Goal: Information Seeking & Learning: Learn about a topic

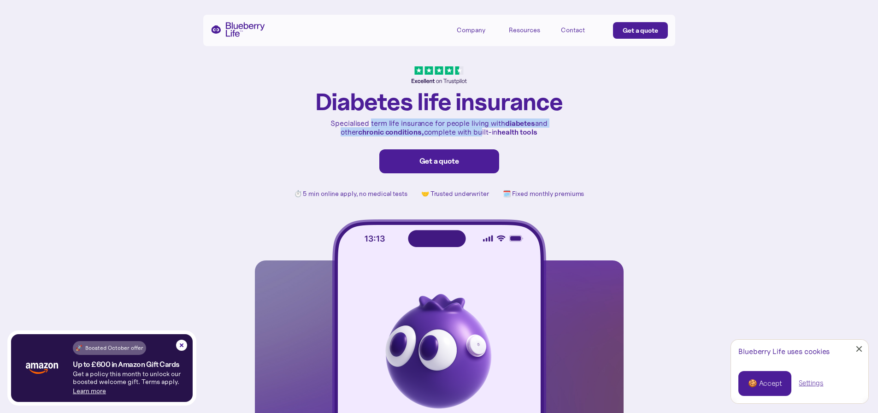
drag, startPoint x: 369, startPoint y: 124, endPoint x: 480, endPoint y: 131, distance: 111.2
click at [480, 131] on p "Specialised term life insurance for people living with [MEDICAL_DATA] and other…" at bounding box center [438, 128] width 221 height 18
drag, startPoint x: 403, startPoint y: 123, endPoint x: 458, endPoint y: 134, distance: 56.3
click at [458, 134] on p "Specialised term life insurance for people living with [MEDICAL_DATA] and other…" at bounding box center [438, 128] width 221 height 18
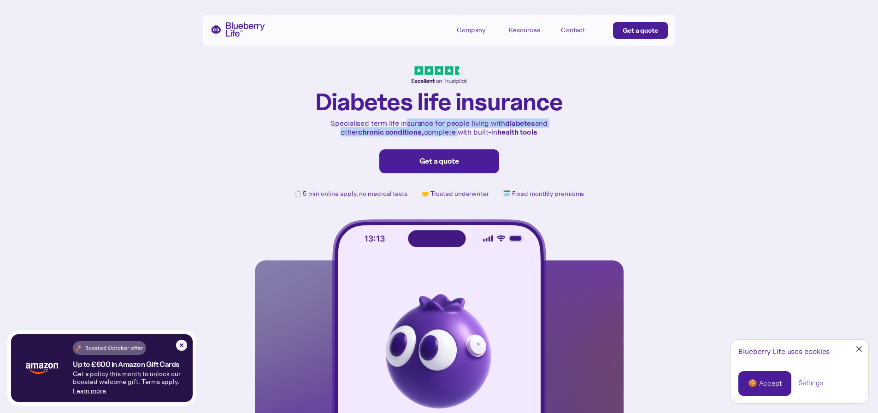
click at [458, 134] on p "Specialised term life insurance for people living with [MEDICAL_DATA] and other…" at bounding box center [438, 128] width 221 height 18
click at [451, 133] on p "Specialised term life insurance for people living with [MEDICAL_DATA] and other…" at bounding box center [438, 128] width 221 height 18
click at [453, 133] on p "Specialised term life insurance for people living with [MEDICAL_DATA] and other…" at bounding box center [438, 128] width 221 height 18
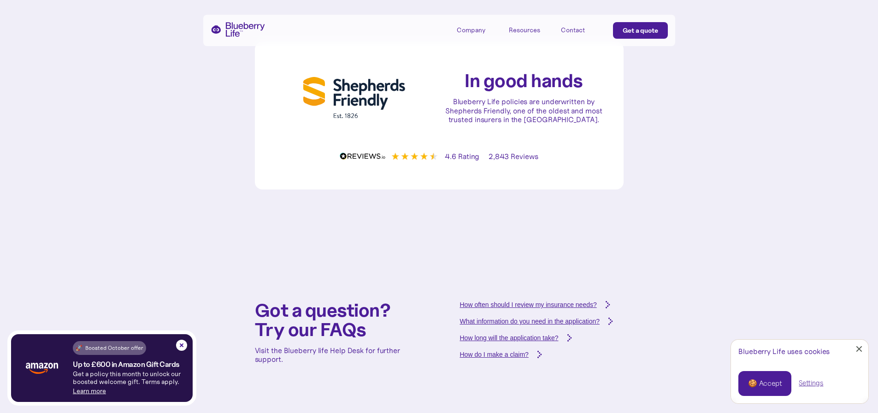
scroll to position [3086, 0]
